Goal: Information Seeking & Learning: Learn about a topic

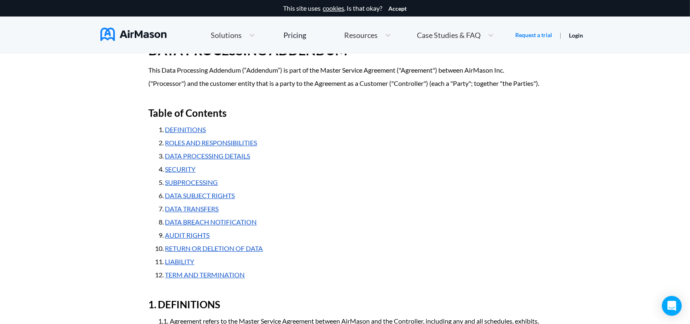
scroll to position [41, 0]
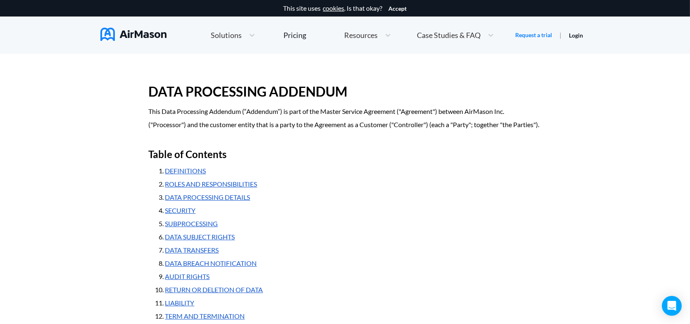
click at [150, 114] on p "This Data Processing Addendum (“Addendum”) is part of the Master Service Agreem…" at bounding box center [345, 118] width 393 height 26
click at [151, 109] on p "This Data Processing Addendum (“Addendum”) is part of the Master Service Agreem…" at bounding box center [345, 118] width 393 height 26
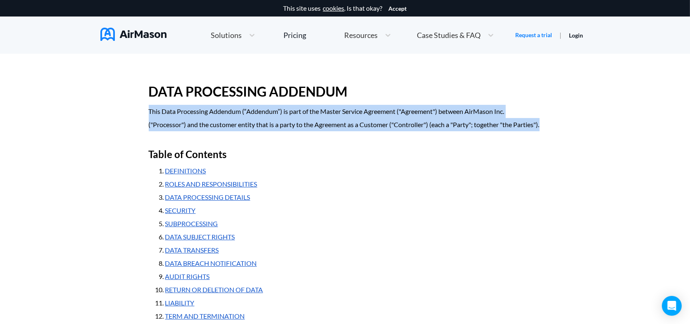
drag, startPoint x: 149, startPoint y: 111, endPoint x: 180, endPoint y: 138, distance: 40.1
click at [180, 131] on p "This Data Processing Addendum (“Addendum”) is part of the Master Service Agreem…" at bounding box center [345, 118] width 393 height 26
copy p "This Data Processing Addendum (“Addendum”) is part of the Master Service Agreem…"
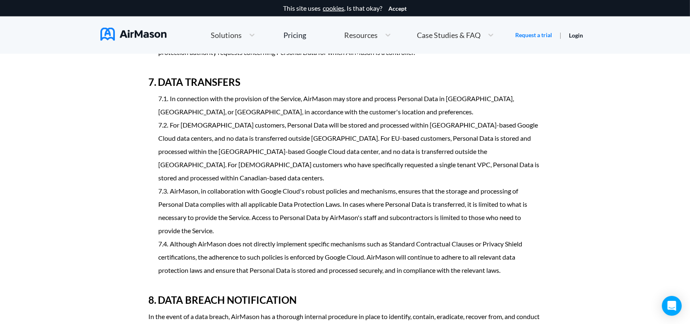
scroll to position [1776, 0]
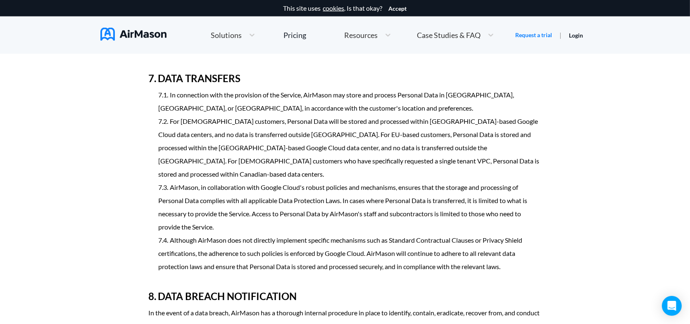
click at [180, 135] on li "For US-based customers, Personal Data will be stored and processed within US-ba…" at bounding box center [350, 148] width 383 height 66
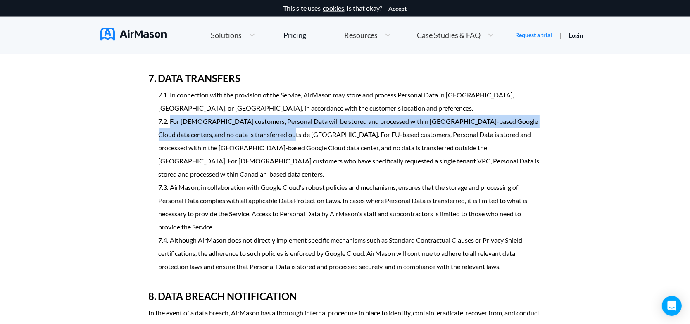
drag, startPoint x: 171, startPoint y: 133, endPoint x: 268, endPoint y: 151, distance: 98.8
click at [268, 151] on li "For [DEMOGRAPHIC_DATA] customers, Personal Data will be stored and processed wi…" at bounding box center [350, 148] width 383 height 66
copy li "For US-based customers, Personal Data will be stored and processed within US-ba…"
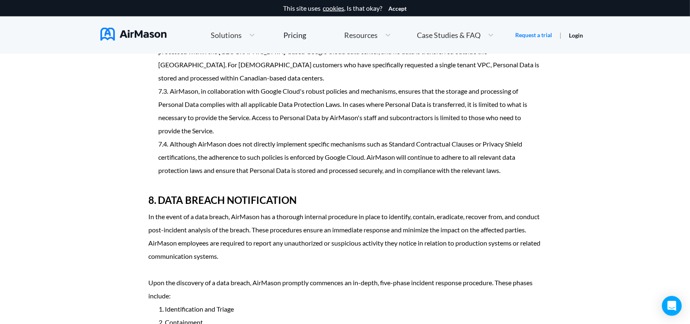
scroll to position [1858, 0]
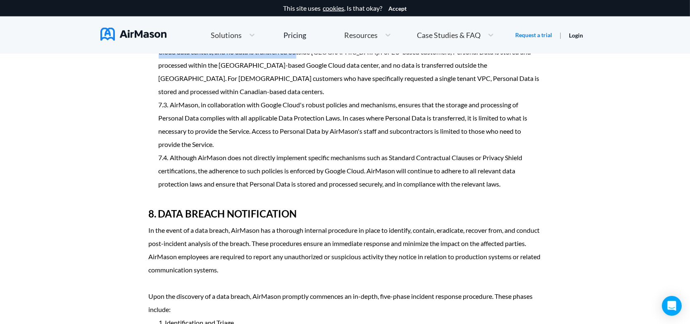
click at [159, 158] on li "Although AirMason does not directly implement specific mechanisms such as Stand…" at bounding box center [350, 171] width 383 height 40
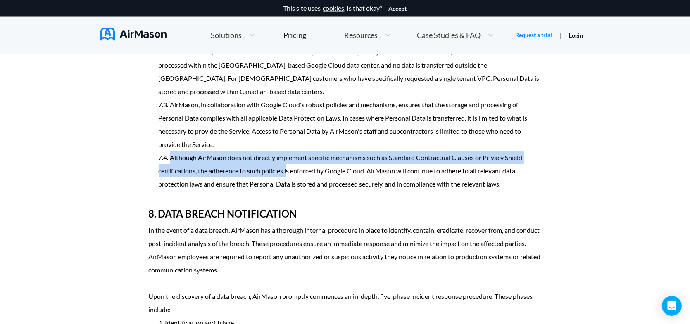
drag, startPoint x: 158, startPoint y: 156, endPoint x: 283, endPoint y: 175, distance: 126.4
click at [288, 174] on li "Although AirMason does not directly implement specific mechanisms such as Stand…" at bounding box center [350, 171] width 383 height 40
click at [200, 164] on li "Although AirMason does not directly implement specific mechanisms such as Stand…" at bounding box center [350, 171] width 383 height 40
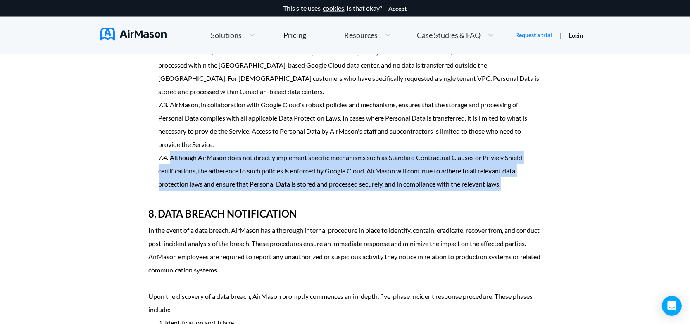
drag, startPoint x: 157, startPoint y: 158, endPoint x: 510, endPoint y: 183, distance: 353.5
click at [510, 183] on ol "In connection with the provision of the Service, AirMason may store and process…" at bounding box center [345, 98] width 393 height 185
copy li "Although AirMason does not directly implement specific mechanisms such as Stand…"
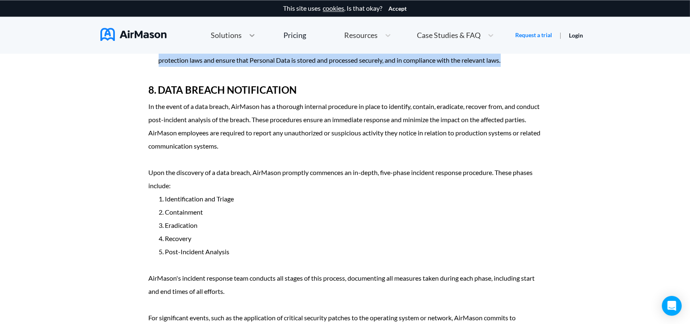
scroll to position [1674, 0]
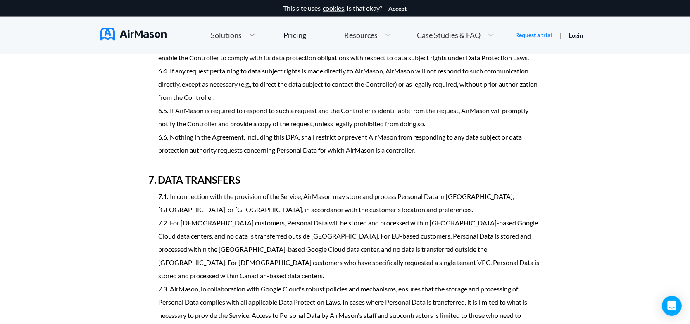
click at [251, 35] on icon at bounding box center [252, 35] width 8 height 8
drag, startPoint x: 254, startPoint y: 66, endPoint x: 227, endPoint y: 88, distance: 34.7
click at [227, 88] on li "If any request pertaining to data subject rights is made directly to AirMason, …" at bounding box center [350, 84] width 383 height 40
click at [250, 36] on icon at bounding box center [251, 35] width 5 height 3
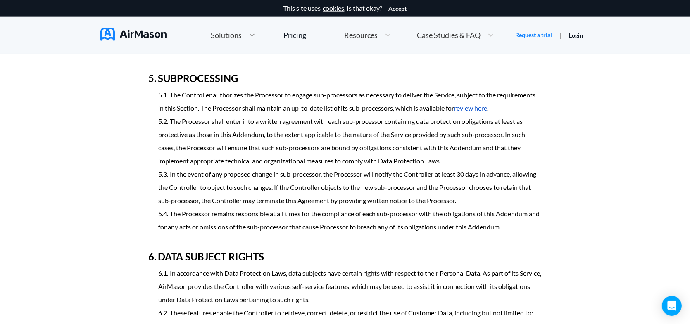
drag, startPoint x: 250, startPoint y: 68, endPoint x: 251, endPoint y: 38, distance: 30.2
click at [251, 38] on icon at bounding box center [252, 35] width 8 height 8
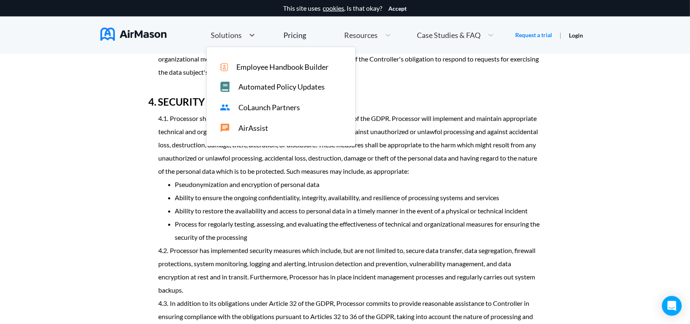
click at [245, 73] on div "Employee Handbook Builder Automated Policy Updates CoLaunch Partners AirAssist" at bounding box center [280, 96] width 149 height 99
click at [245, 71] on span "Employee Handbook Builder" at bounding box center [282, 67] width 92 height 9
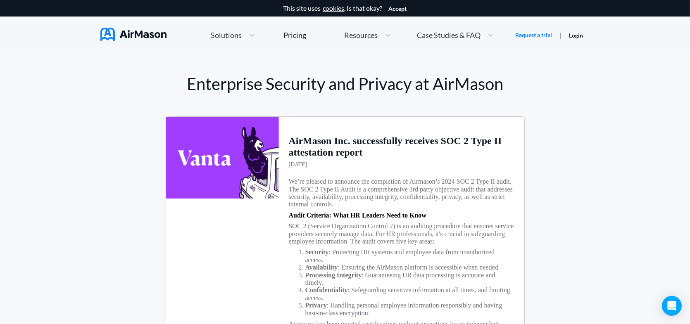
scroll to position [41, 0]
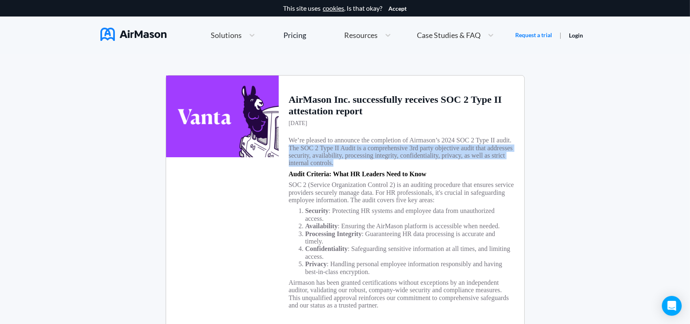
drag, startPoint x: 288, startPoint y: 148, endPoint x: 338, endPoint y: 161, distance: 51.4
click at [338, 161] on h3 "We’re pleased to announce the completion of Airmason’s 2024 SOC 2 Type II audit…" at bounding box center [401, 152] width 225 height 31
copy h3 "The SOC 2 Type II Audit is a comprehensive 3rd party objective audit that addre…"
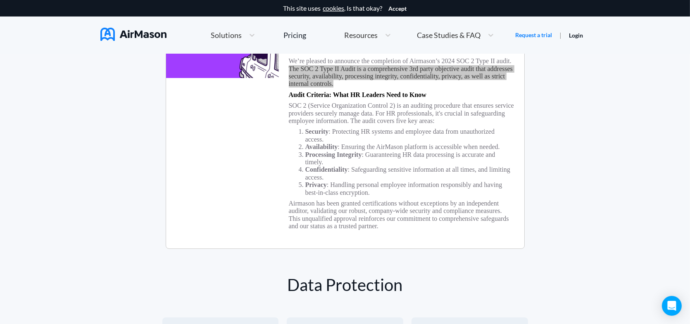
scroll to position [124, 0]
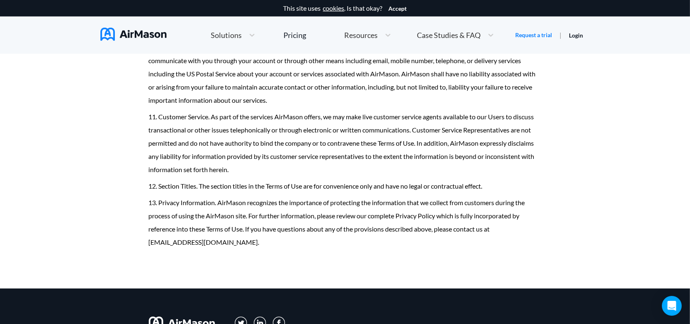
scroll to position [4732, 0]
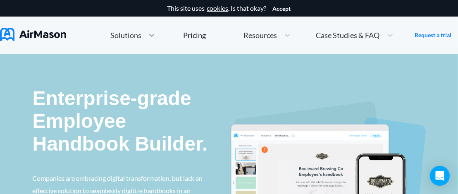
click at [154, 36] on icon at bounding box center [151, 35] width 8 height 8
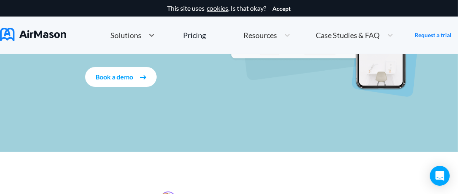
scroll to position [289, 0]
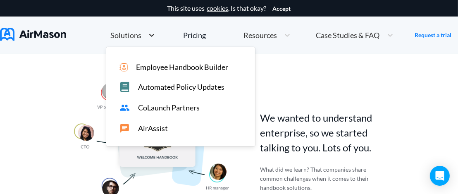
click at [151, 35] on icon at bounding box center [151, 35] width 5 height 3
click at [146, 89] on span "Automated Policy Updates" at bounding box center [181, 87] width 86 height 9
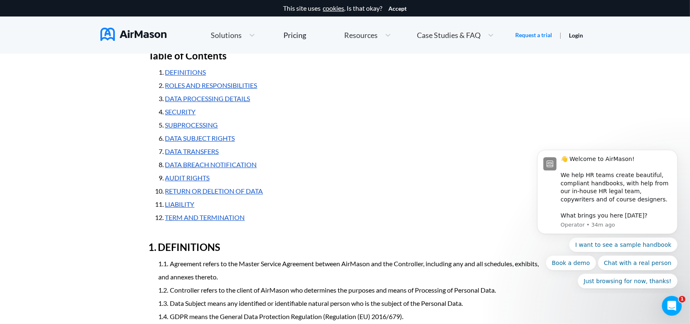
scroll to position [106, 0]
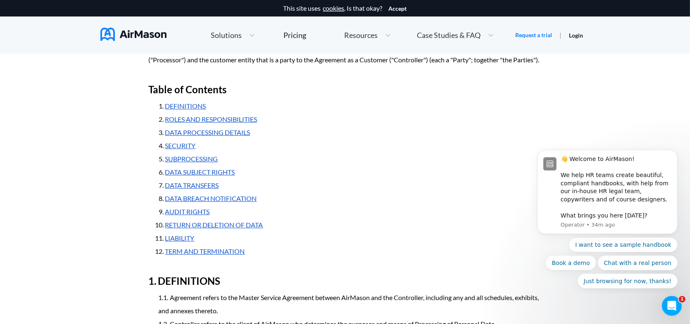
click at [228, 136] on link "DATA PROCESSING DETAILS" at bounding box center [207, 132] width 85 height 8
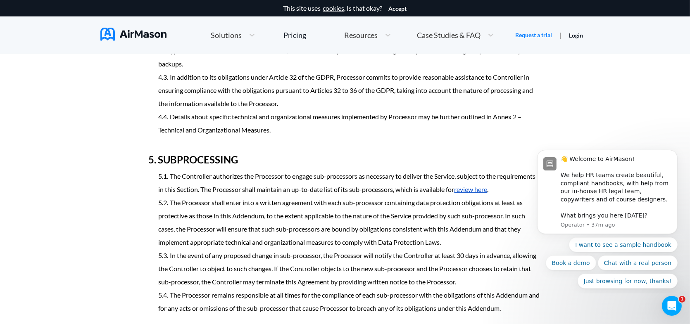
scroll to position [1286, 0]
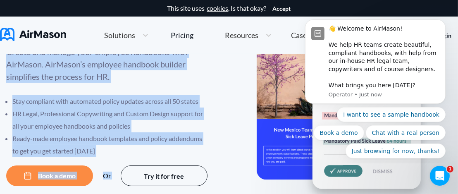
scroll to position [83, 0]
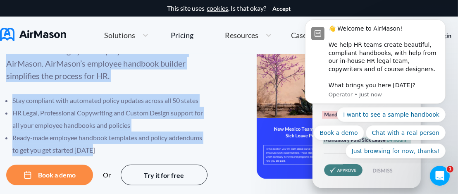
drag, startPoint x: 9, startPoint y: 92, endPoint x: 100, endPoint y: 149, distance: 107.6
click at [100, 149] on div "Create and manage your employee handbooks with AirMason. AirMason’s employee ha…" at bounding box center [117, 100] width 223 height 111
copy div "Create and manage your employee handbooks with AirMason. AirMason’s employee ha…"
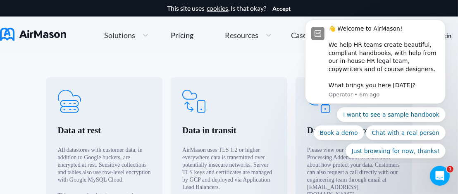
scroll to position [372, 0]
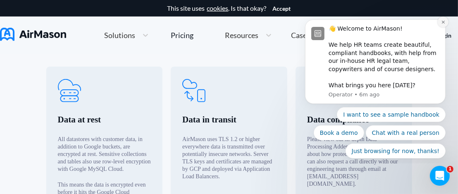
click at [443, 24] on icon "Dismiss notification" at bounding box center [442, 22] width 5 height 5
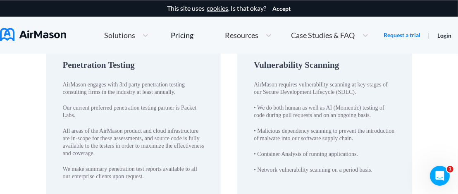
scroll to position [1363, 0]
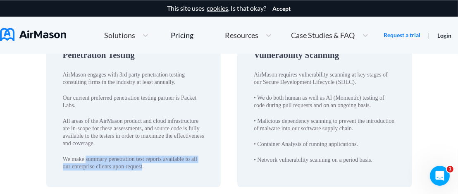
drag, startPoint x: 85, startPoint y: 158, endPoint x: 142, endPoint y: 165, distance: 56.6
click at [142, 165] on div "We make summary penetration test reports available to all our enterprise client…" at bounding box center [134, 162] width 142 height 15
copy div "summary penetration test reports available to all our enterprise clients upon r…"
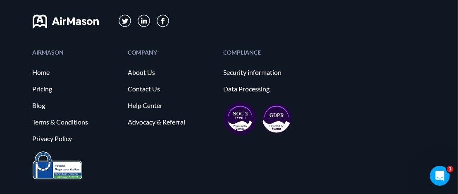
scroll to position [1655, 0]
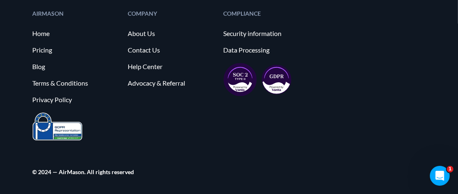
click at [63, 128] on img at bounding box center [58, 126] width 50 height 28
click at [40, 119] on img at bounding box center [58, 126] width 50 height 28
click at [273, 71] on img at bounding box center [276, 79] width 30 height 30
click at [240, 81] on img at bounding box center [239, 79] width 33 height 33
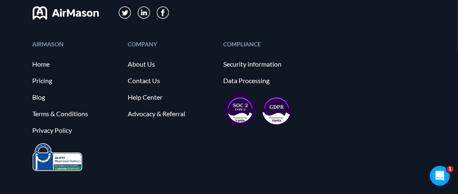
scroll to position [1614, 0]
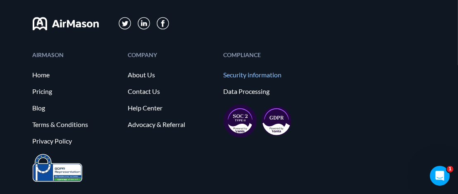
click at [260, 73] on link "Security information" at bounding box center [266, 74] width 87 height 7
click at [51, 138] on link "Privacy Policy" at bounding box center [76, 140] width 87 height 7
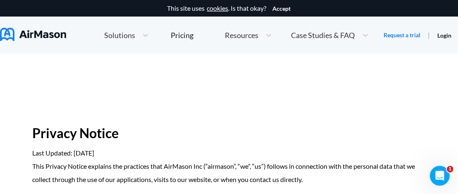
drag, startPoint x: 33, startPoint y: 152, endPoint x: 132, endPoint y: 157, distance: 98.8
click at [132, 157] on p "Last Updated: [DATE]" at bounding box center [229, 152] width 393 height 13
copy p "Last Updated: [DATE]"
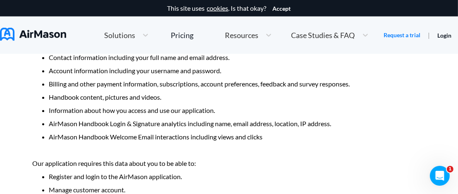
scroll to position [991, 0]
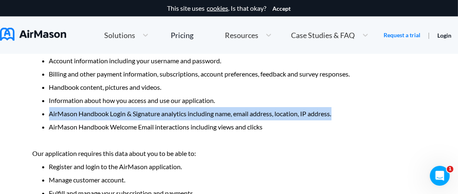
drag, startPoint x: 49, startPoint y: 127, endPoint x: 332, endPoint y: 133, distance: 283.3
click at [333, 120] on p "AirMason Handbook Login & Signature analytics including name, email address, lo…" at bounding box center [237, 113] width 376 height 13
copy p "AirMason Handbook Login & Signature analytics including name, email address, lo…"
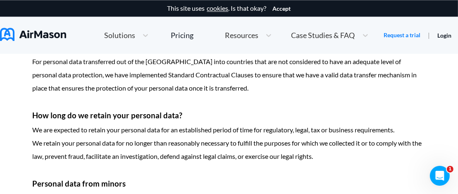
scroll to position [1487, 0]
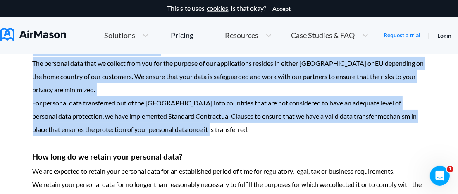
drag, startPoint x: 32, startPoint y: 62, endPoint x: 200, endPoint y: 145, distance: 187.8
copy div "Where is your personal data stored? The personal data that we collect from you …"
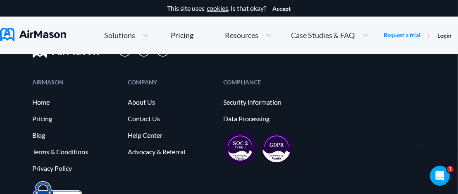
scroll to position [2434, 0]
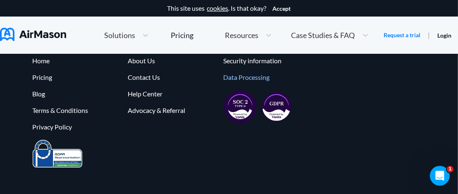
click at [252, 81] on link "Data Processing" at bounding box center [266, 77] width 87 height 7
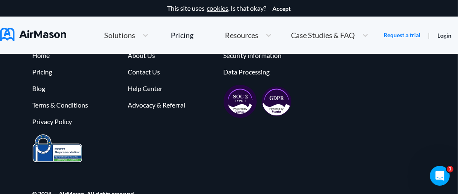
scroll to position [2393, 0]
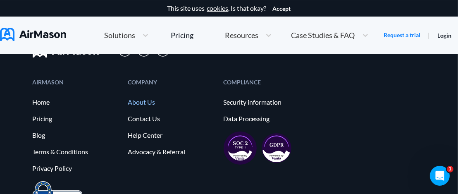
click at [135, 106] on link "About Us" at bounding box center [171, 101] width 87 height 7
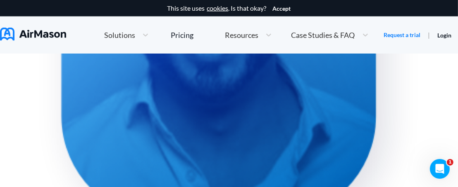
scroll to position [991, 0]
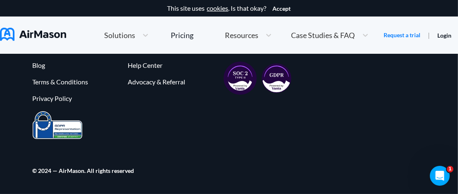
scroll to position [372, 0]
click at [143, 69] on link "Help Center" at bounding box center [171, 65] width 87 height 7
